Goal: Information Seeking & Learning: Learn about a topic

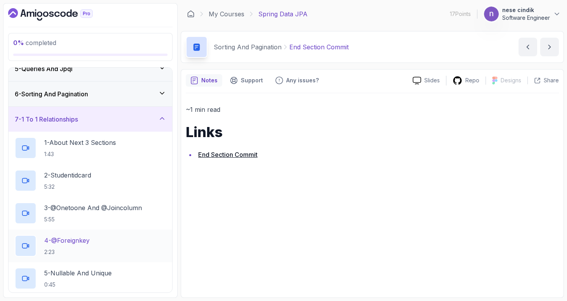
scroll to position [112, 0]
click at [83, 146] on p "1 - About Next 3 Sections" at bounding box center [80, 142] width 72 height 9
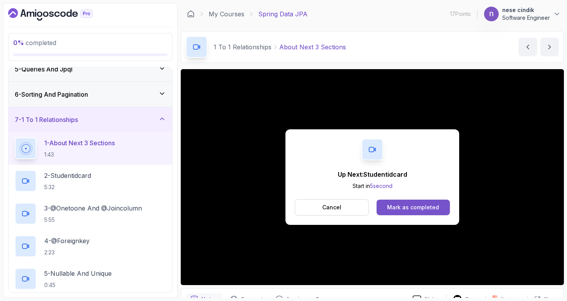
click at [447, 201] on button "Mark as completed" at bounding box center [413, 207] width 73 height 16
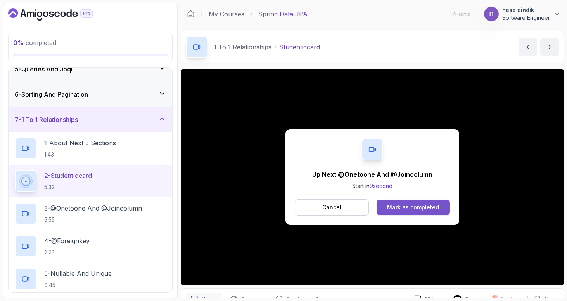
click at [436, 208] on div "Mark as completed" at bounding box center [413, 207] width 52 height 8
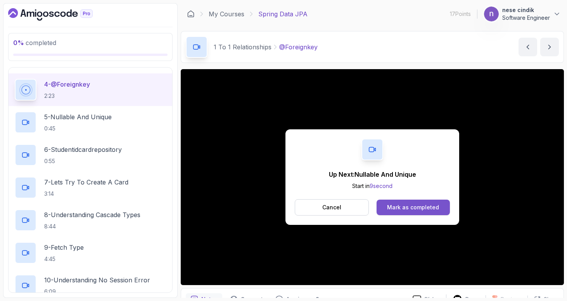
click at [408, 208] on div "Mark as completed" at bounding box center [413, 207] width 52 height 8
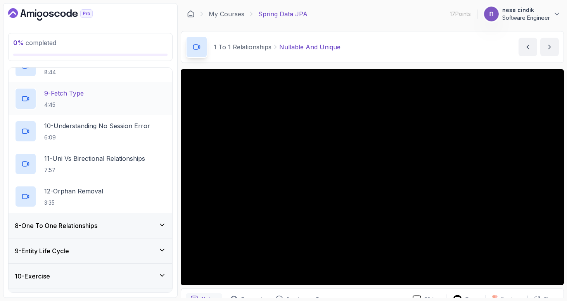
scroll to position [263, 0]
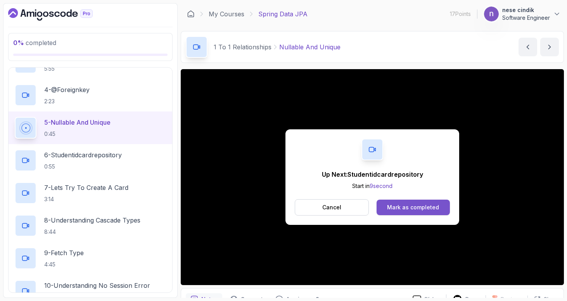
click at [411, 204] on div "Mark as completed" at bounding box center [413, 207] width 52 height 8
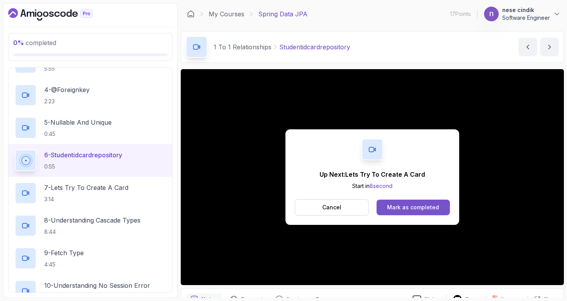
click at [424, 210] on div "Mark as completed" at bounding box center [413, 207] width 52 height 8
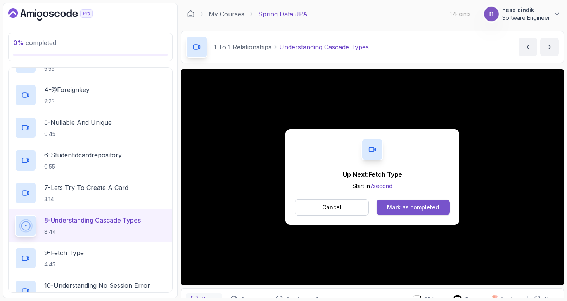
click at [425, 212] on button "Mark as completed" at bounding box center [413, 207] width 73 height 16
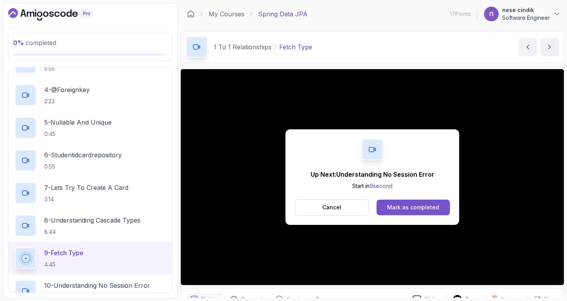
click at [434, 213] on button "Mark as completed" at bounding box center [413, 207] width 73 height 16
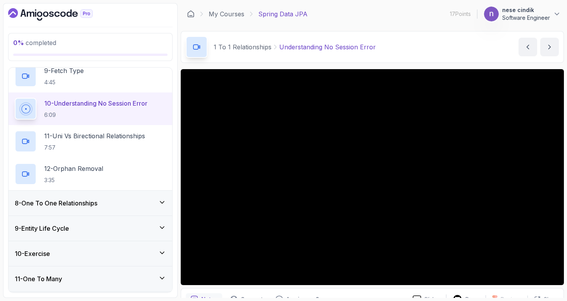
scroll to position [444, 0]
click at [80, 75] on p "9 - Fetch Type" at bounding box center [64, 71] width 40 height 9
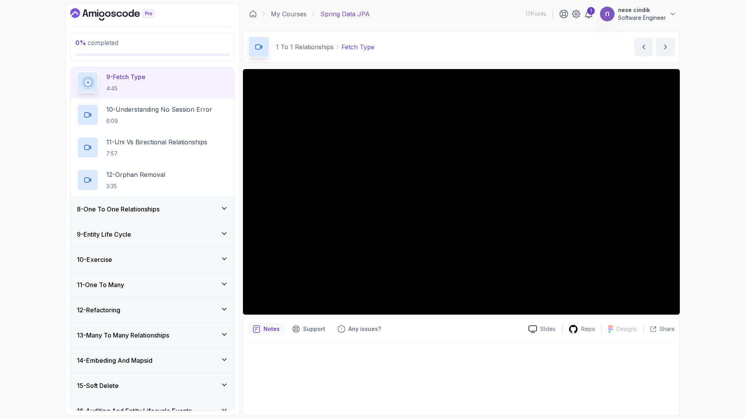
scroll to position [438, 0]
